Goal: Browse casually

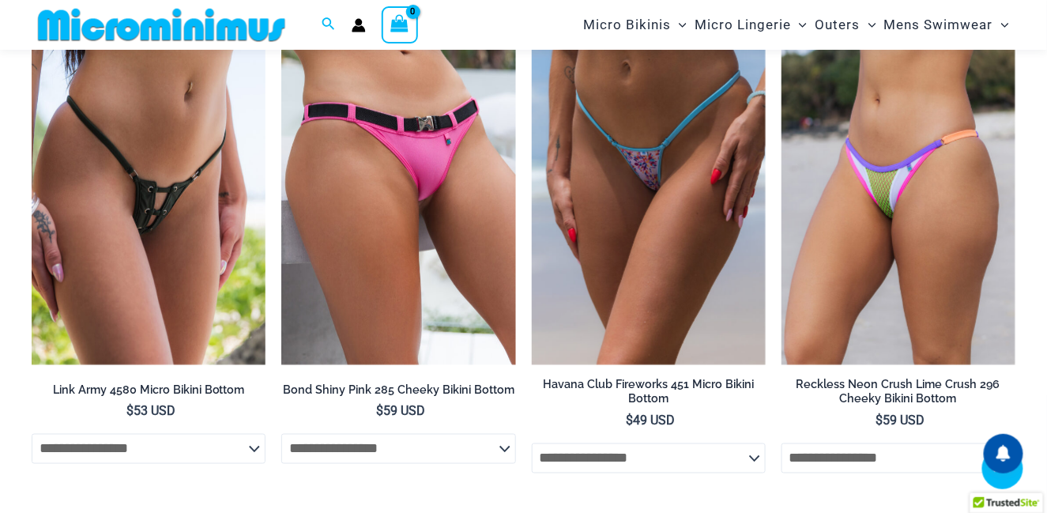
scroll to position [3826, 0]
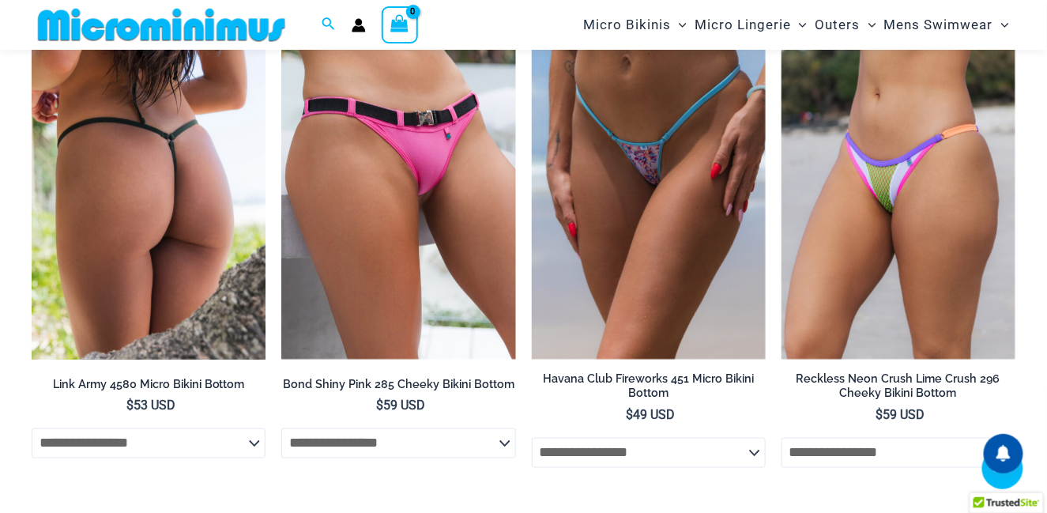
click at [190, 120] on img at bounding box center [149, 184] width 234 height 351
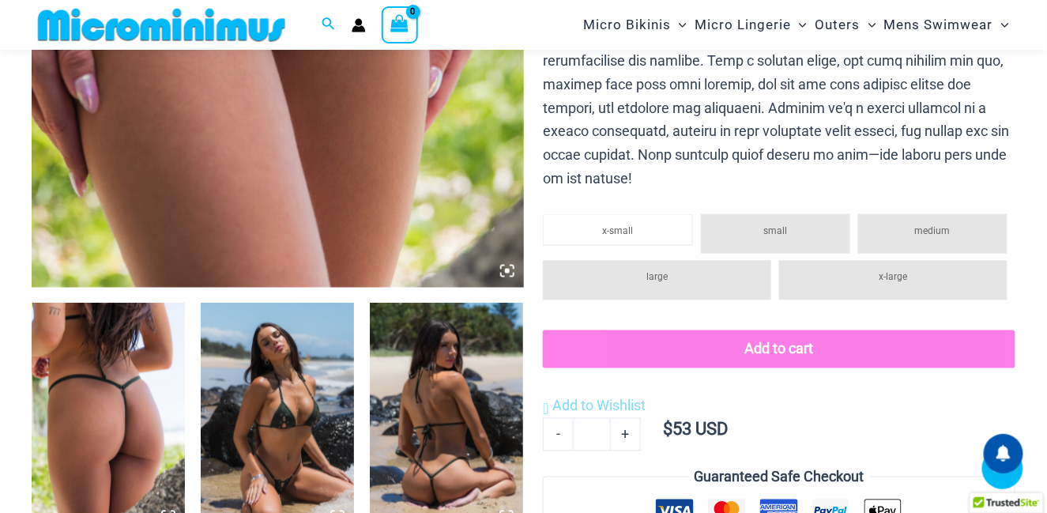
scroll to position [697, 0]
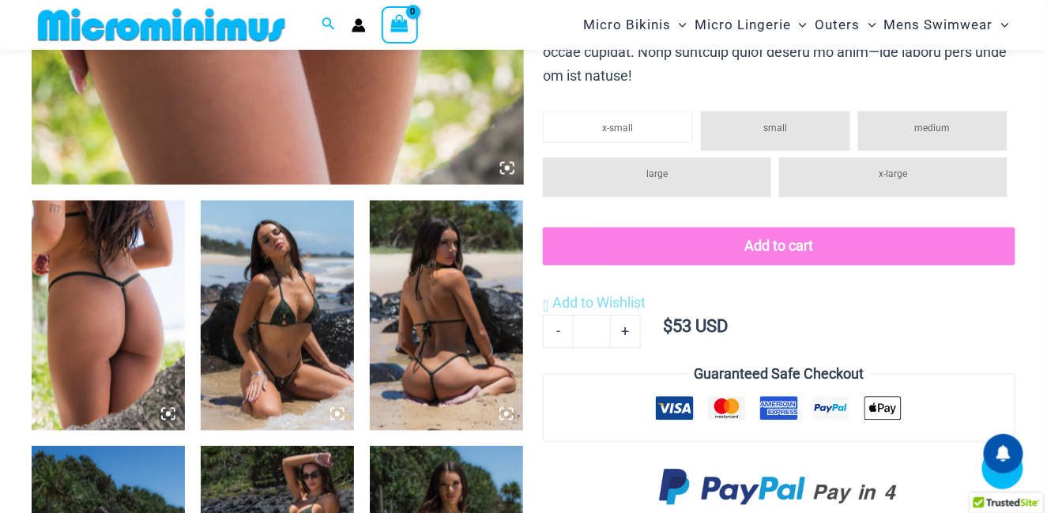
click at [266, 328] on img at bounding box center [277, 316] width 153 height 230
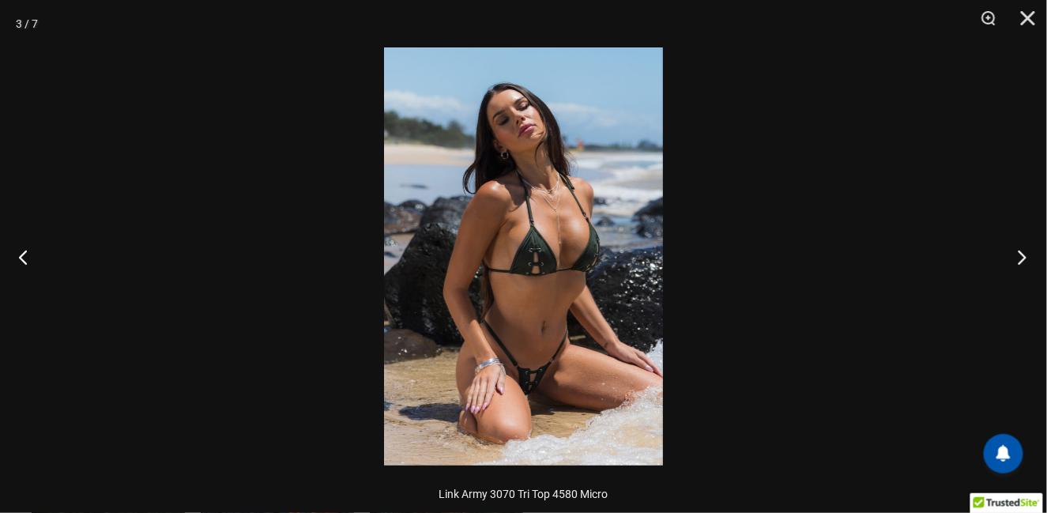
click at [1015, 252] on button "Next" at bounding box center [1016, 256] width 59 height 79
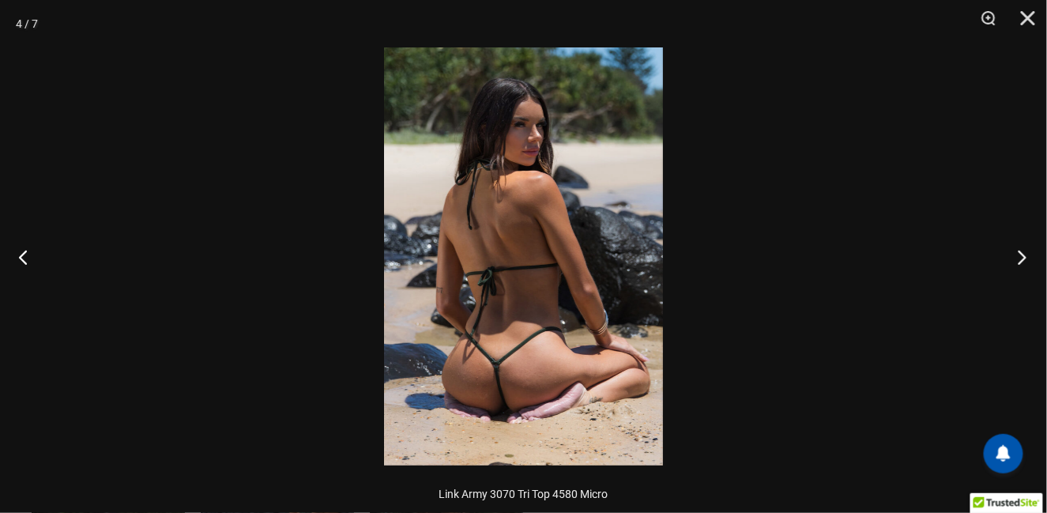
click at [1015, 254] on button "Next" at bounding box center [1016, 256] width 59 height 79
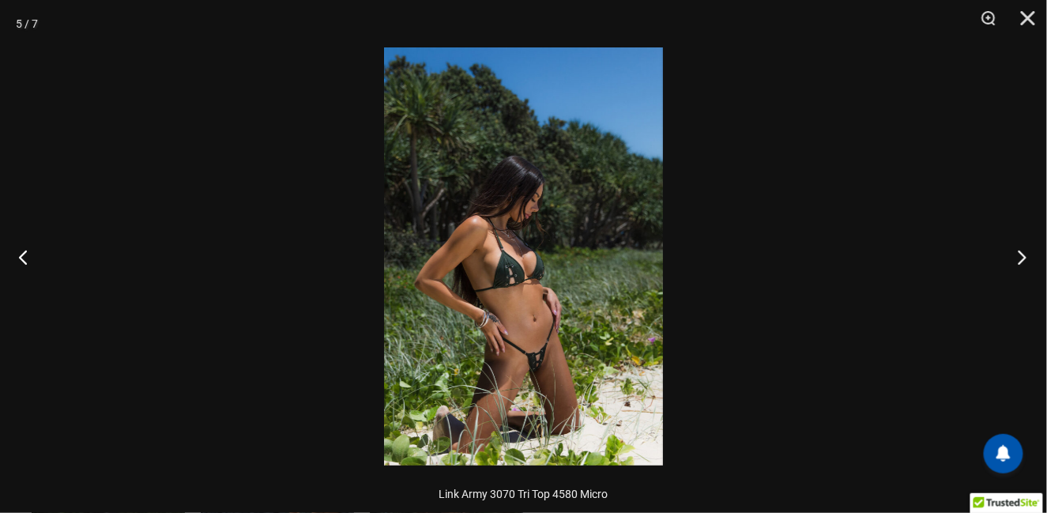
click at [1015, 254] on button "Next" at bounding box center [1016, 256] width 59 height 79
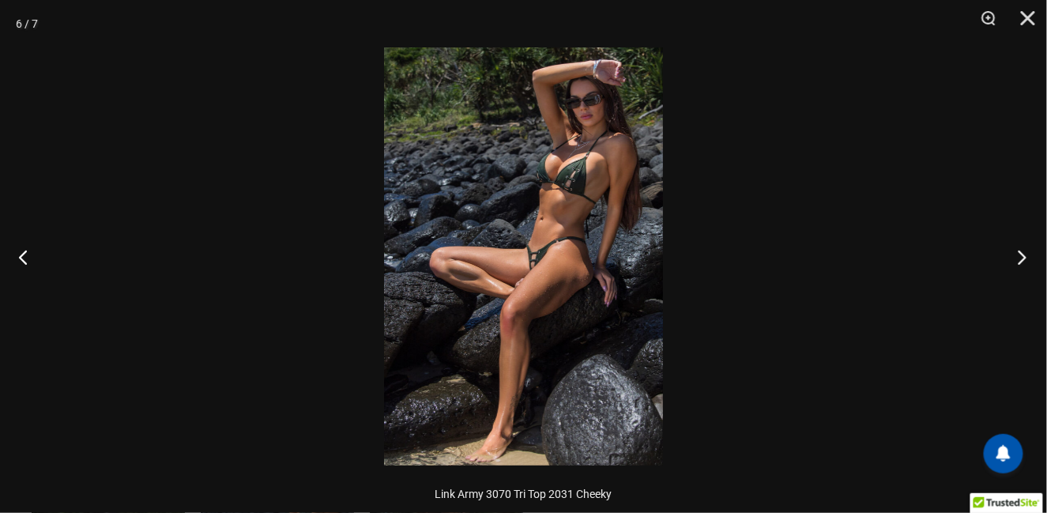
click at [1013, 254] on button "Next" at bounding box center [1016, 256] width 59 height 79
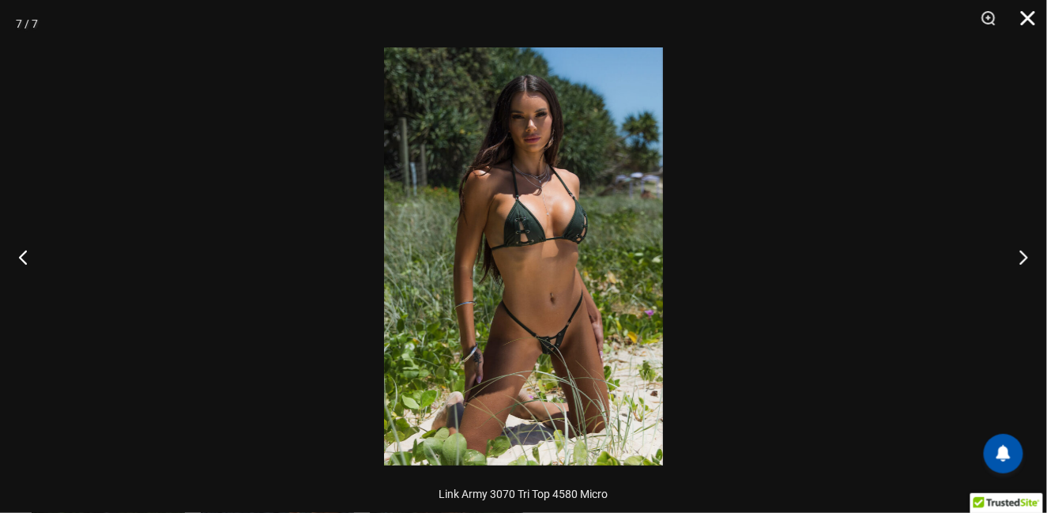
click at [1030, 21] on button "Close" at bounding box center [1021, 23] width 39 height 47
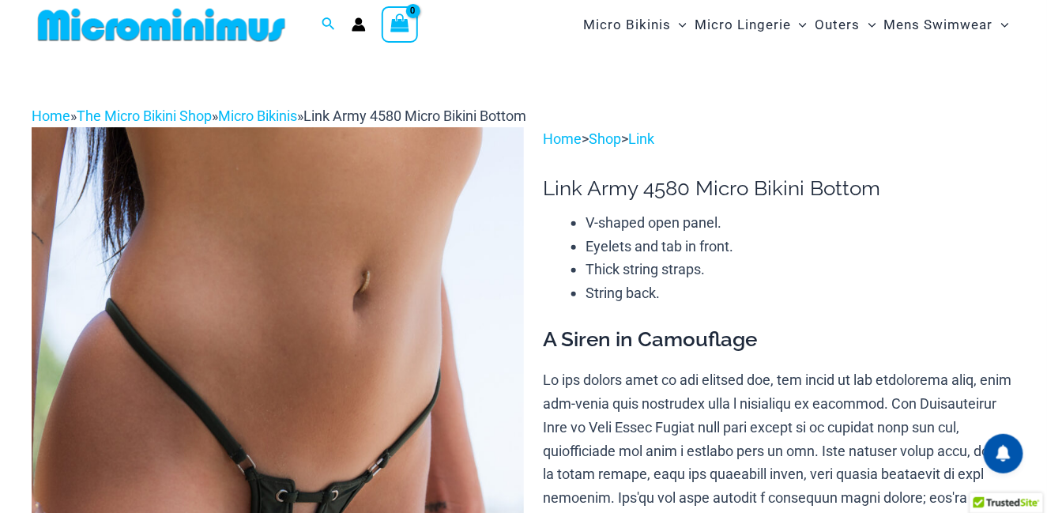
scroll to position [0, 0]
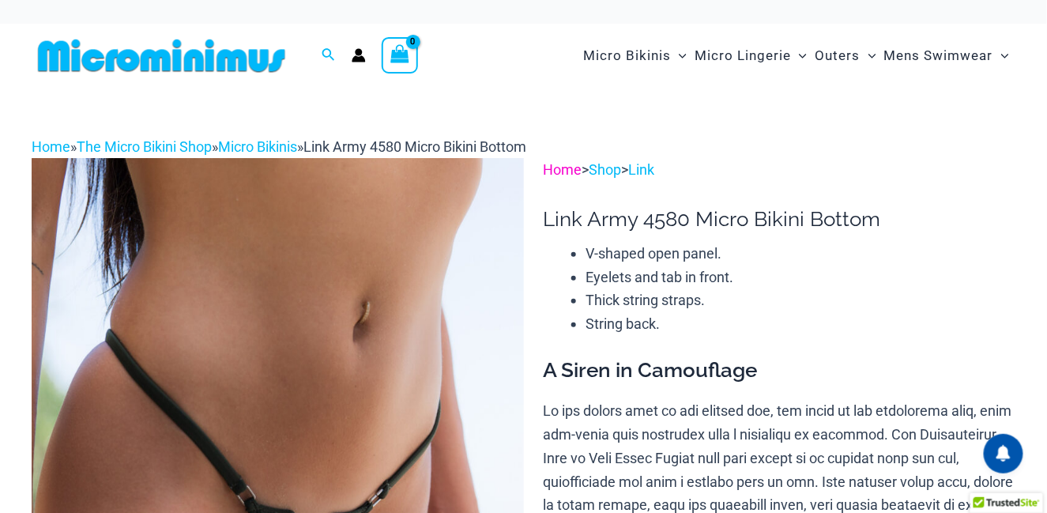
click at [562, 167] on link "Home" at bounding box center [562, 169] width 39 height 17
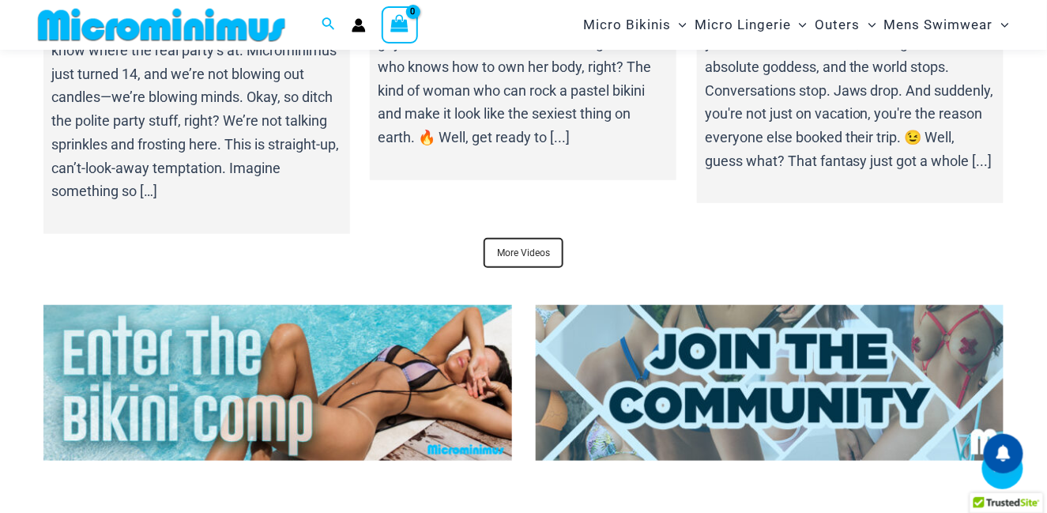
scroll to position [5476, 0]
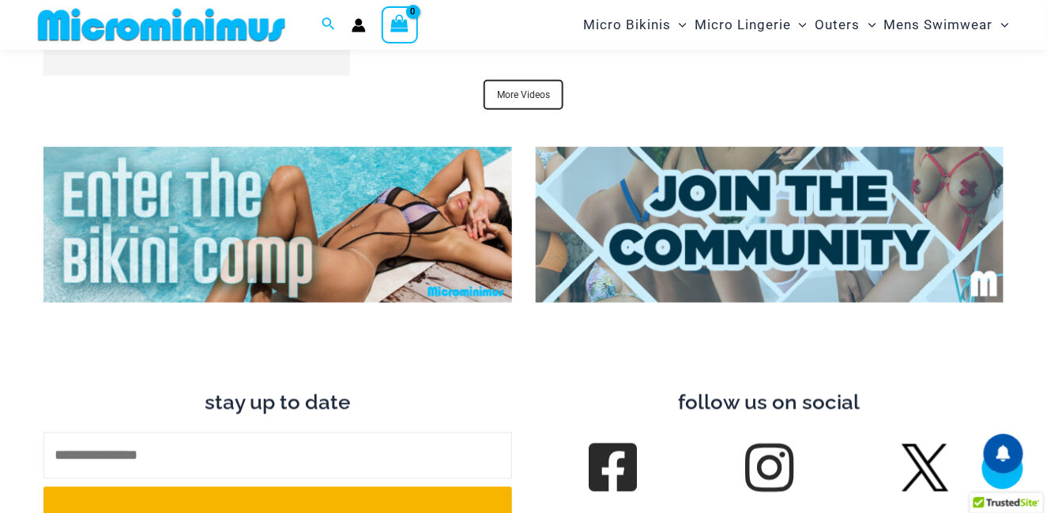
click at [243, 149] on img at bounding box center [277, 225] width 468 height 156
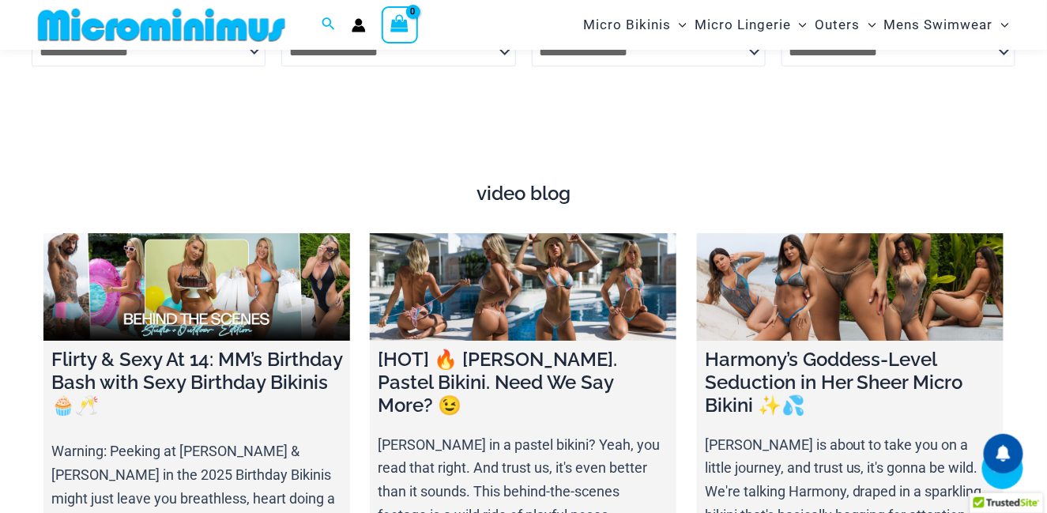
scroll to position [4798, 0]
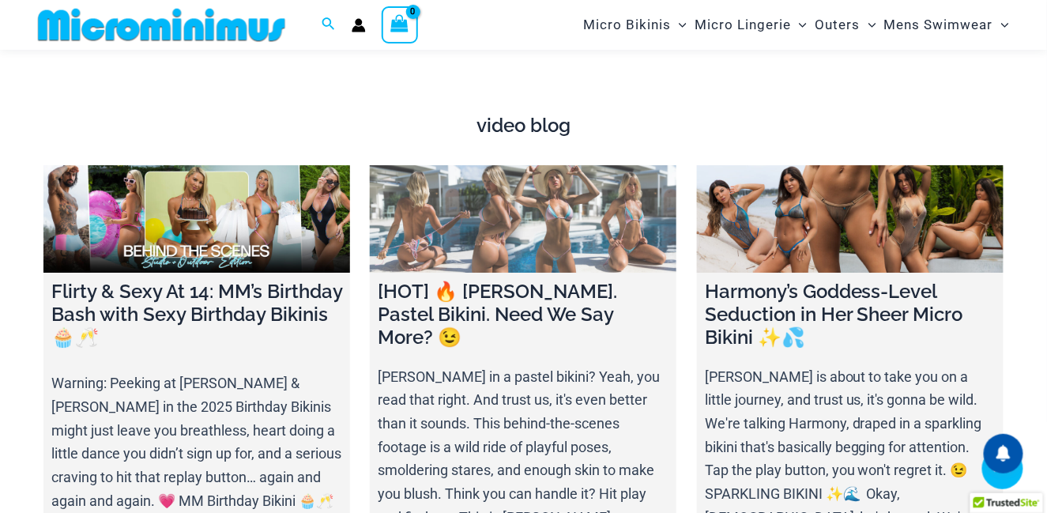
click at [542, 169] on link at bounding box center [523, 218] width 306 height 107
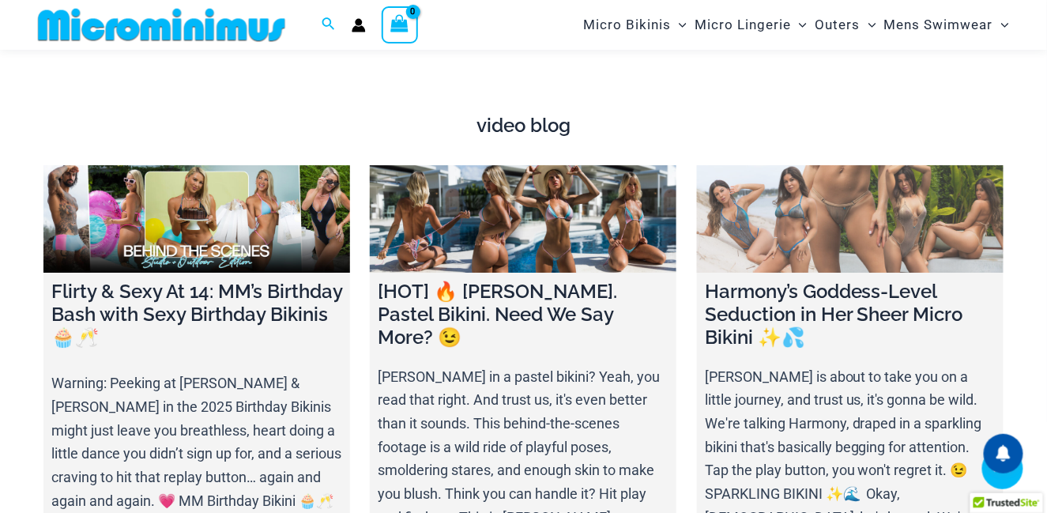
click at [802, 200] on link at bounding box center [850, 218] width 306 height 107
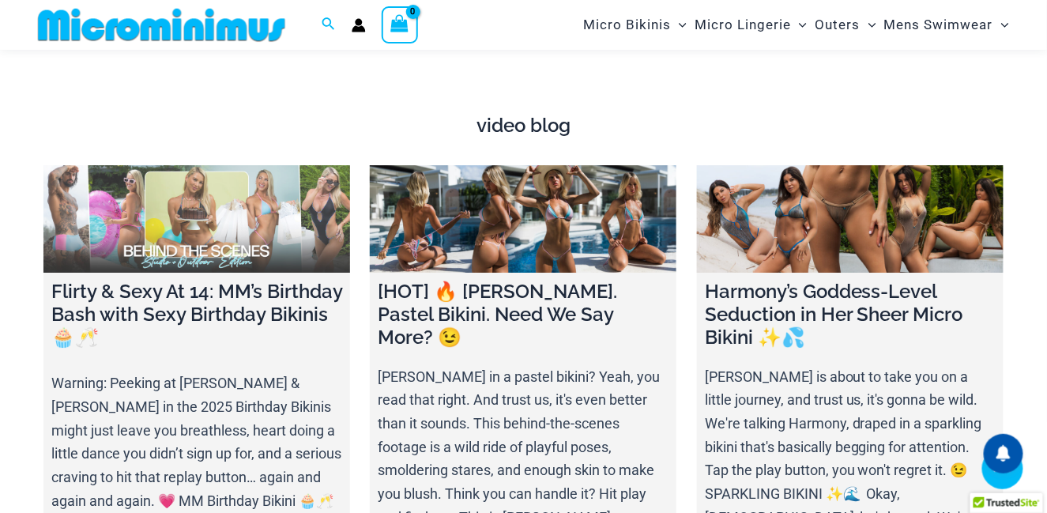
click at [197, 165] on link at bounding box center [196, 218] width 306 height 107
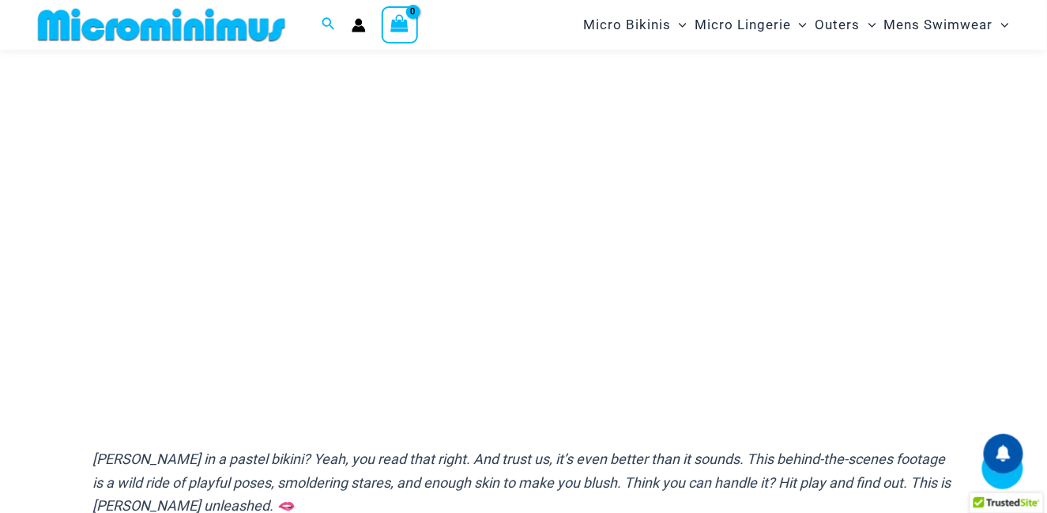
scroll to position [263, 0]
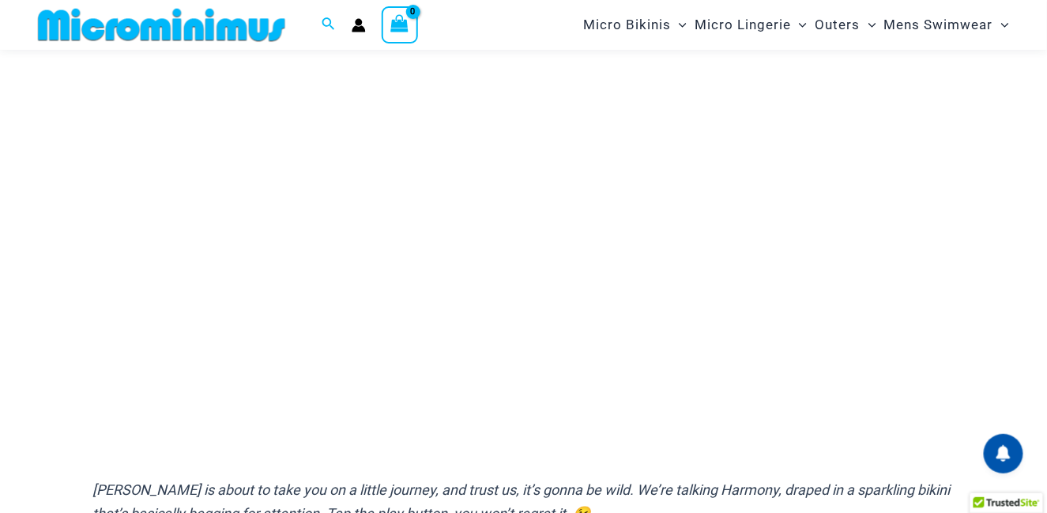
scroll to position [224, 0]
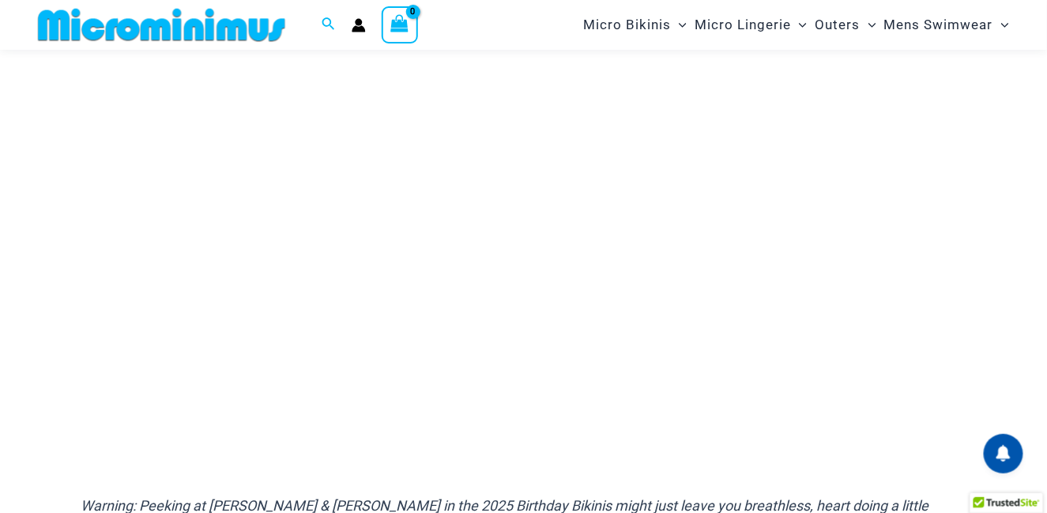
scroll to position [224, 0]
